Goal: Browse casually

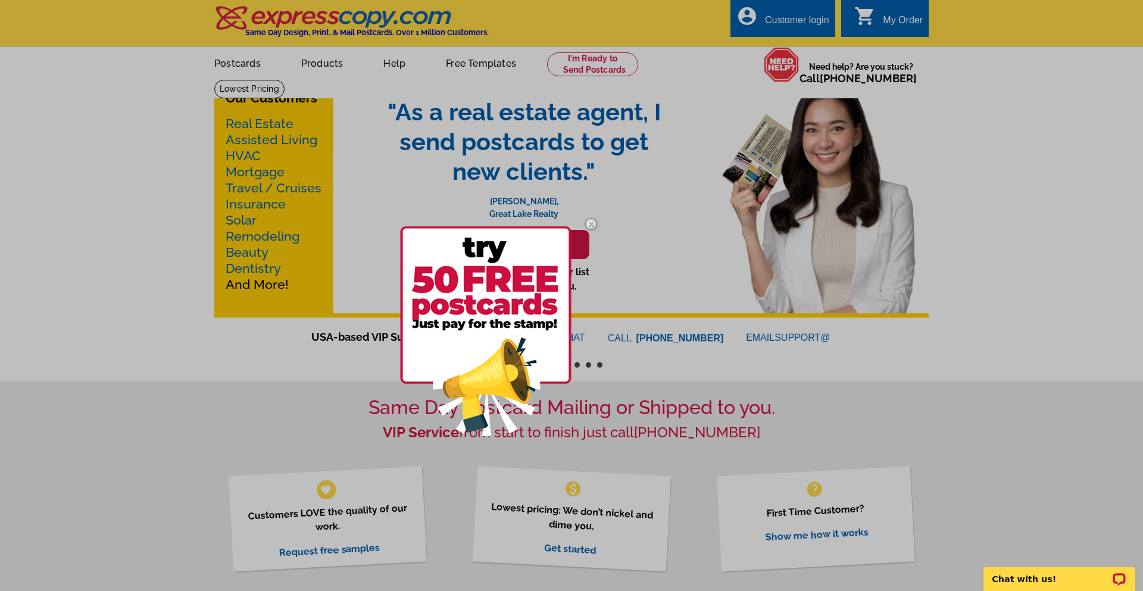
click at [324, 64] on div at bounding box center [571, 295] width 1143 height 591
click at [321, 64] on div at bounding box center [571, 295] width 1143 height 591
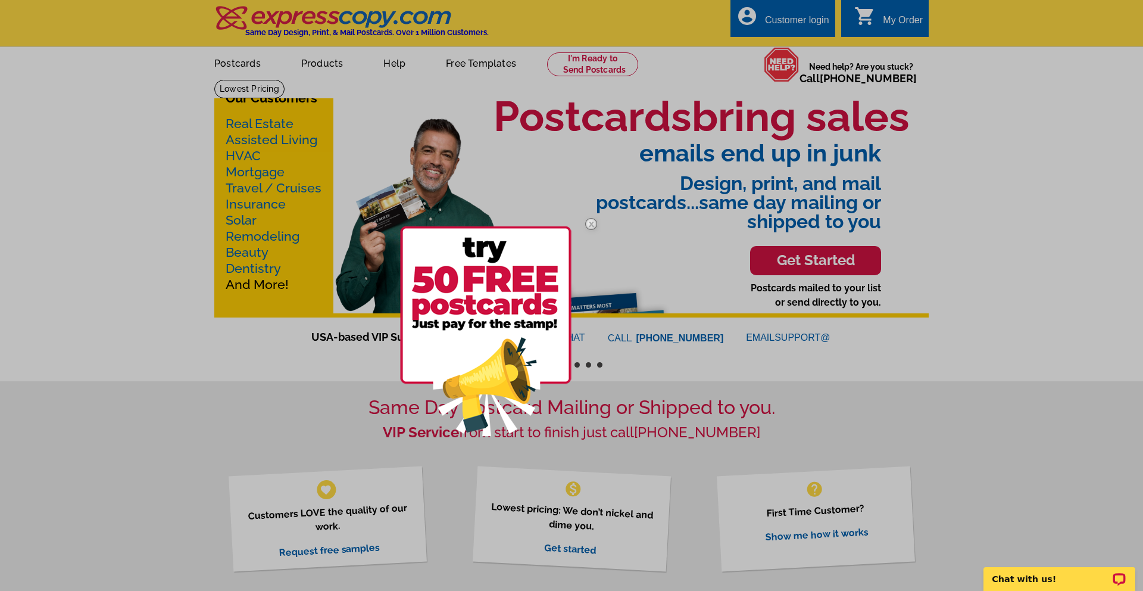
click at [233, 67] on div at bounding box center [571, 295] width 1143 height 591
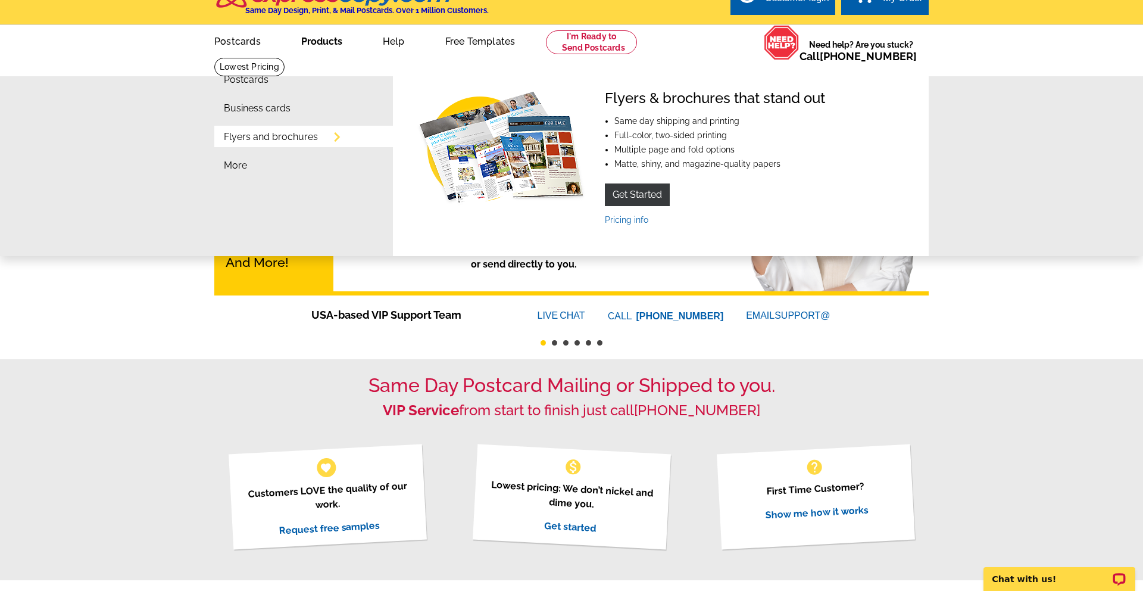
scroll to position [24, 0]
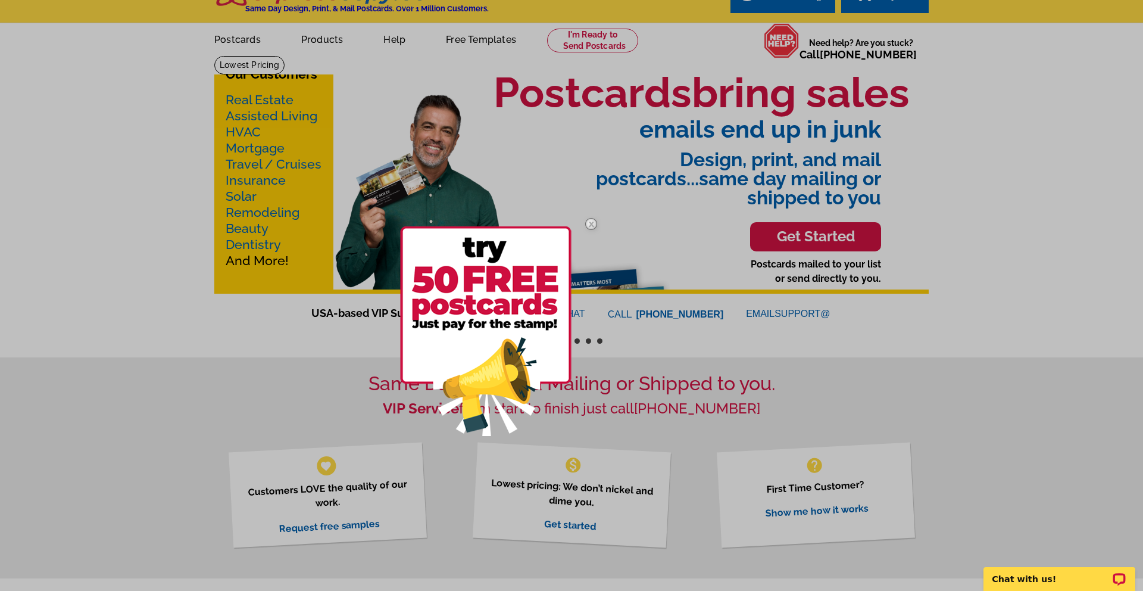
click at [591, 225] on img at bounding box center [591, 224] width 35 height 35
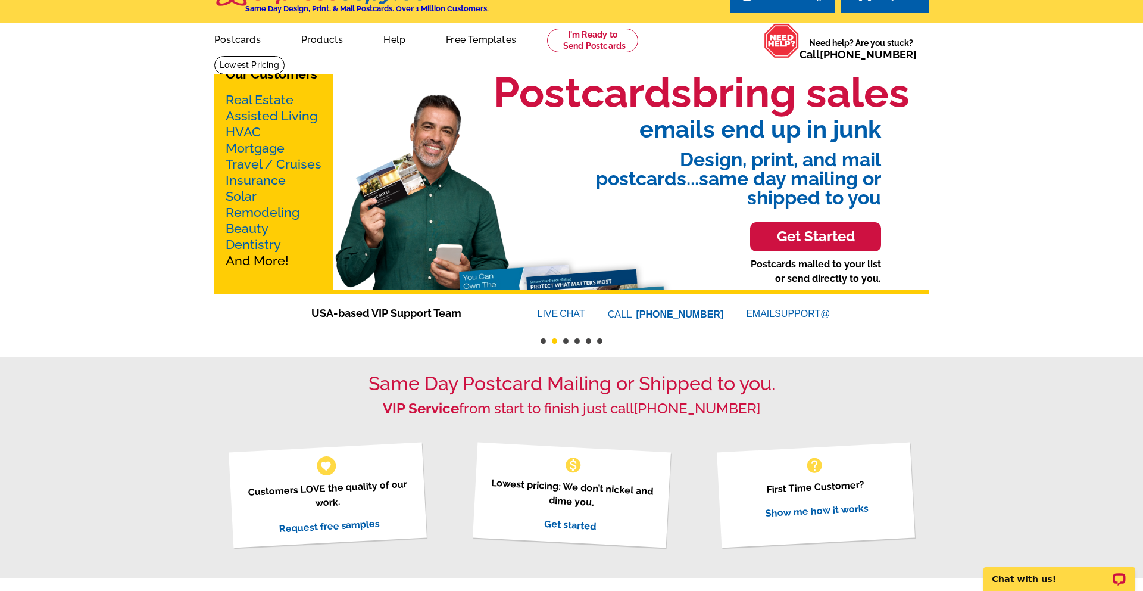
drag, startPoint x: 412, startPoint y: 93, endPoint x: 270, endPoint y: 109, distance: 142.5
click at [270, 109] on div "Our Customers Real Estate Assisted Living HVAC Mortgage Travel / Cruises Insura…" at bounding box center [571, 174] width 714 height 238
